Goal: Check status

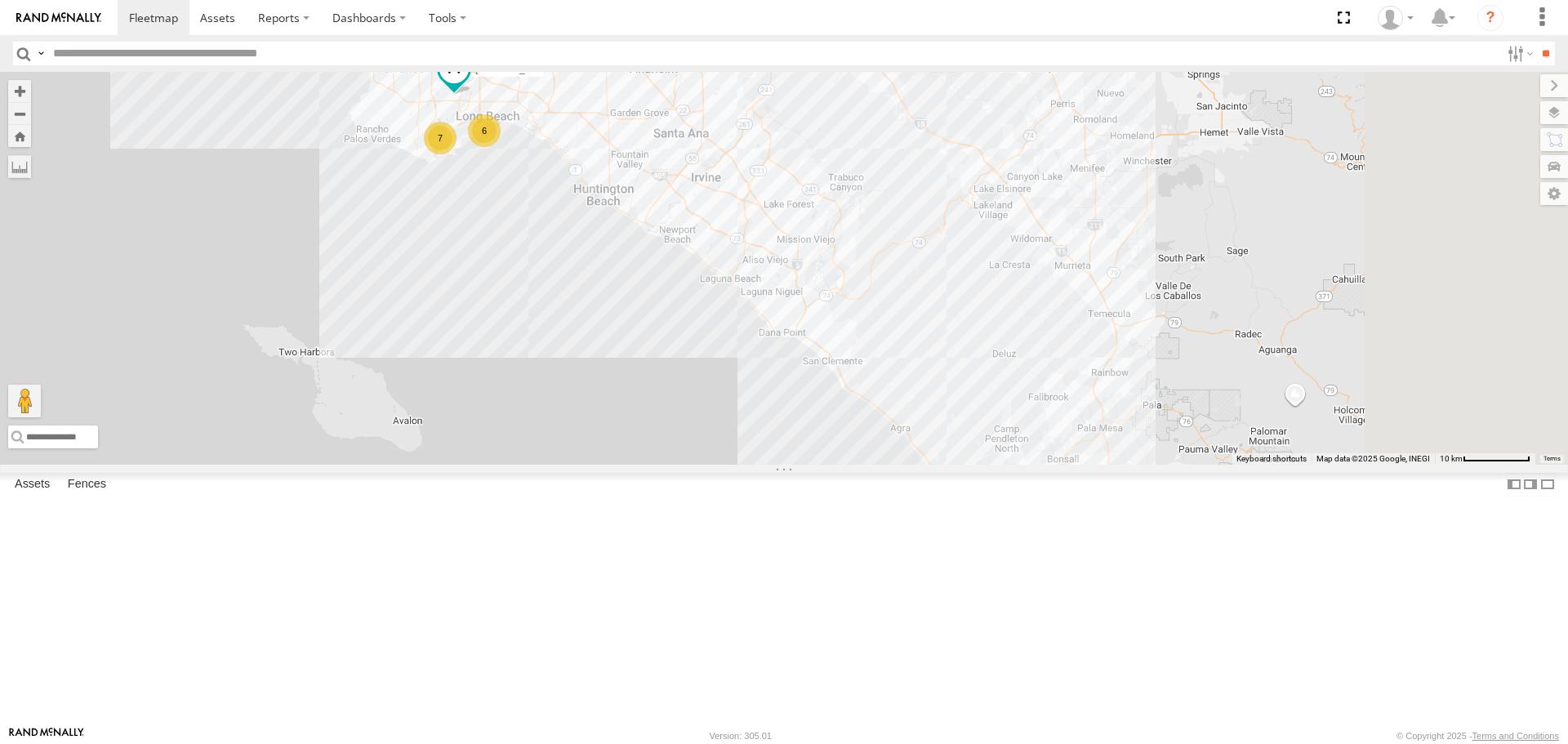
drag, startPoint x: 1234, startPoint y: 694, endPoint x: 906, endPoint y: 282, distance: 526.6
click at [911, 286] on div "TAXZ467188 884493/[PERSON_NAME]/T-1628 [PERSON_NAME] TAXZ467190 10 39 6 7 LARS/…" at bounding box center [784, 268] width 1568 height 392
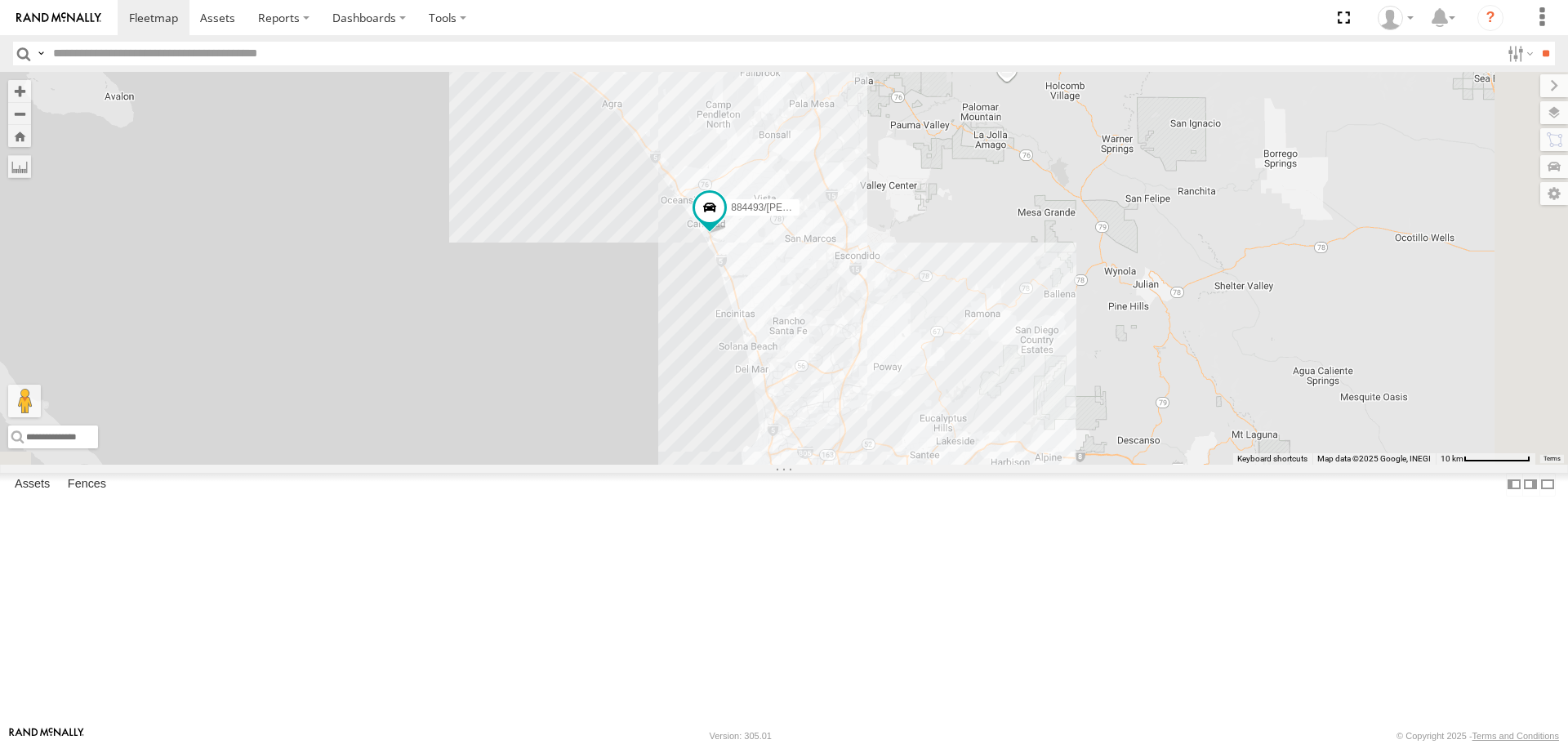
drag, startPoint x: 1264, startPoint y: 626, endPoint x: 1013, endPoint y: 307, distance: 405.9
click at [1013, 315] on div "TAXZ467188 884493/[PERSON_NAME]/T-1628 [PERSON_NAME] TAXZ467190 10 39 6 7 LARS/…" at bounding box center [784, 268] width 1568 height 392
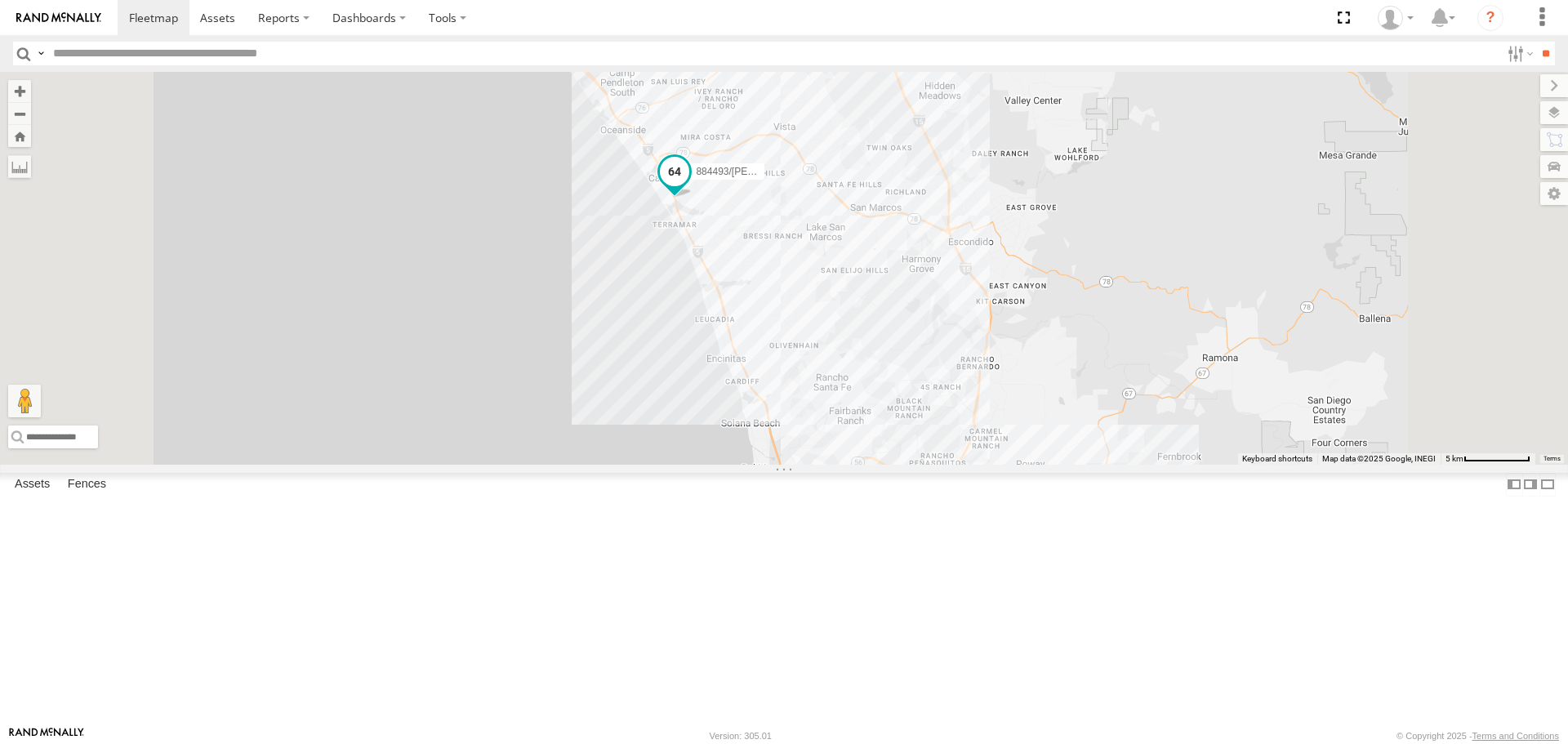
click at [812, 178] on span "884493/[PERSON_NAME]" at bounding box center [754, 172] width 116 height 11
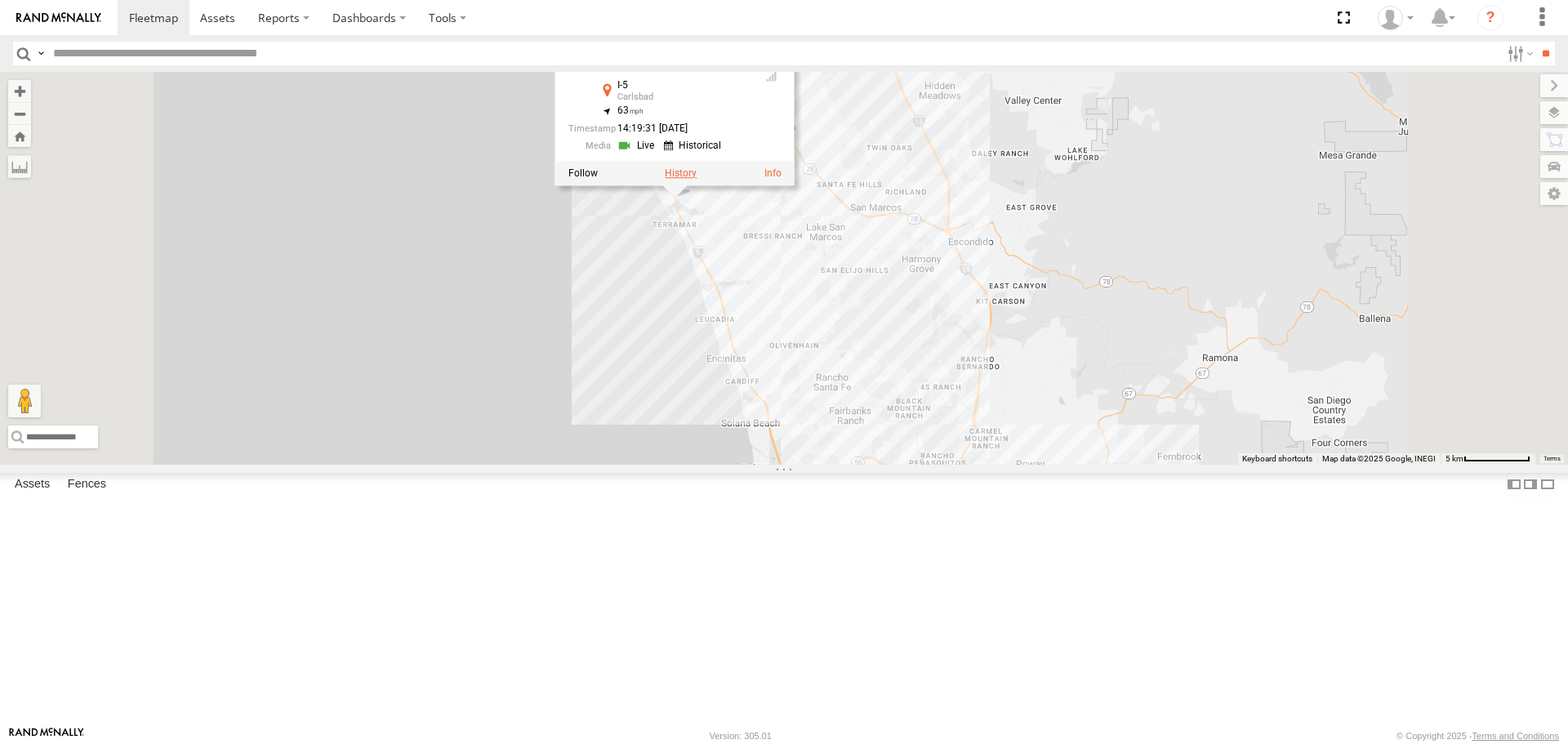
click at [697, 179] on label at bounding box center [681, 174] width 32 height 11
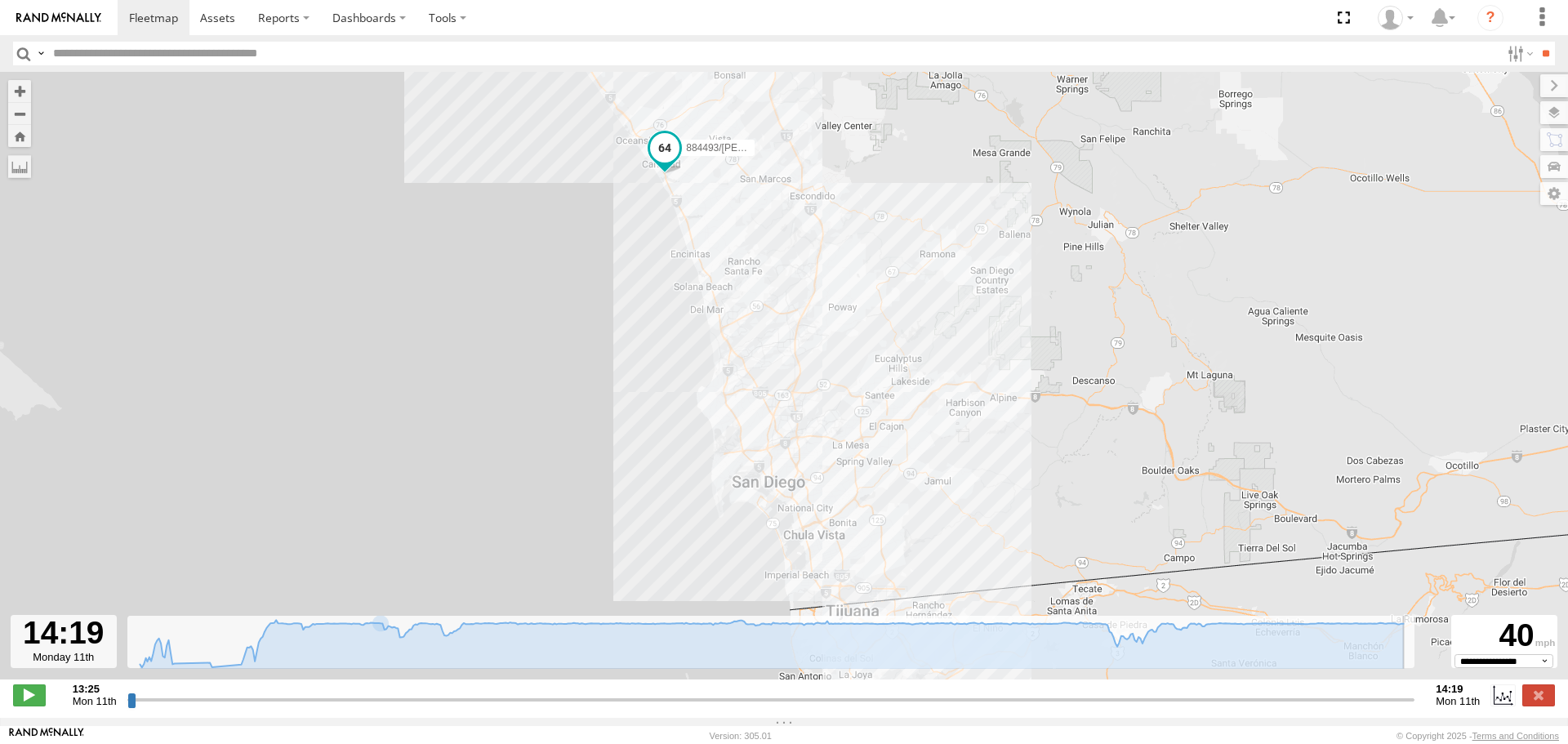
drag, startPoint x: 132, startPoint y: 708, endPoint x: 1468, endPoint y: 723, distance: 1336.1
type input "**********"
click at [1415, 707] on input "range" at bounding box center [770, 699] width 1288 height 16
